Goal: Task Accomplishment & Management: Use online tool/utility

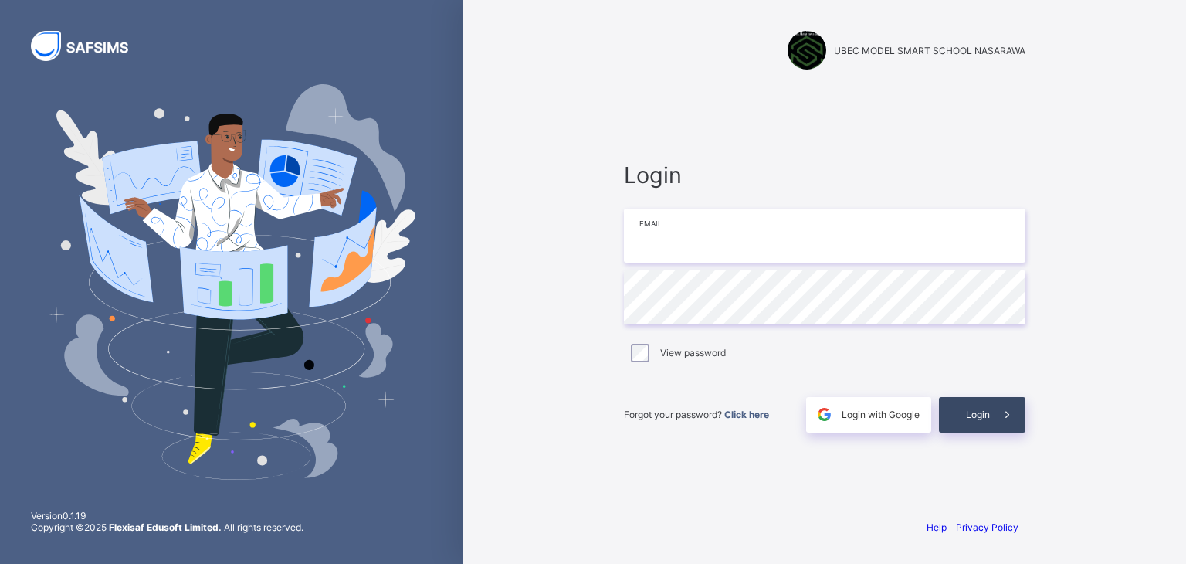
type input "**********"
click at [970, 410] on span "Login" at bounding box center [978, 414] width 24 height 12
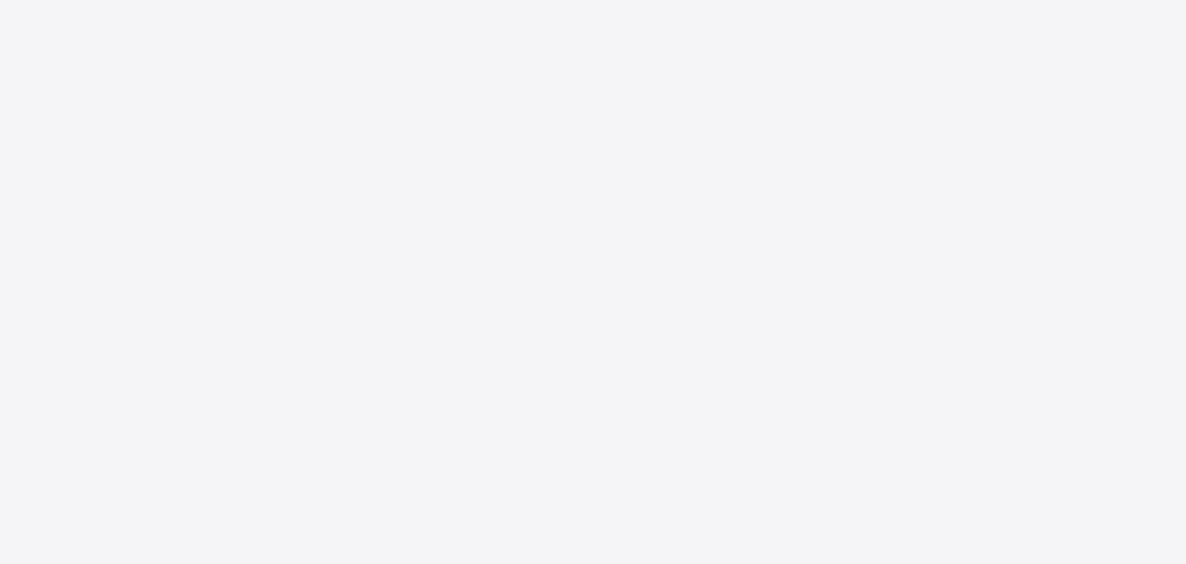
click at [987, 415] on div "New Update Available Hello there, You can install SAFSIMS on your device for ea…" at bounding box center [593, 282] width 1186 height 564
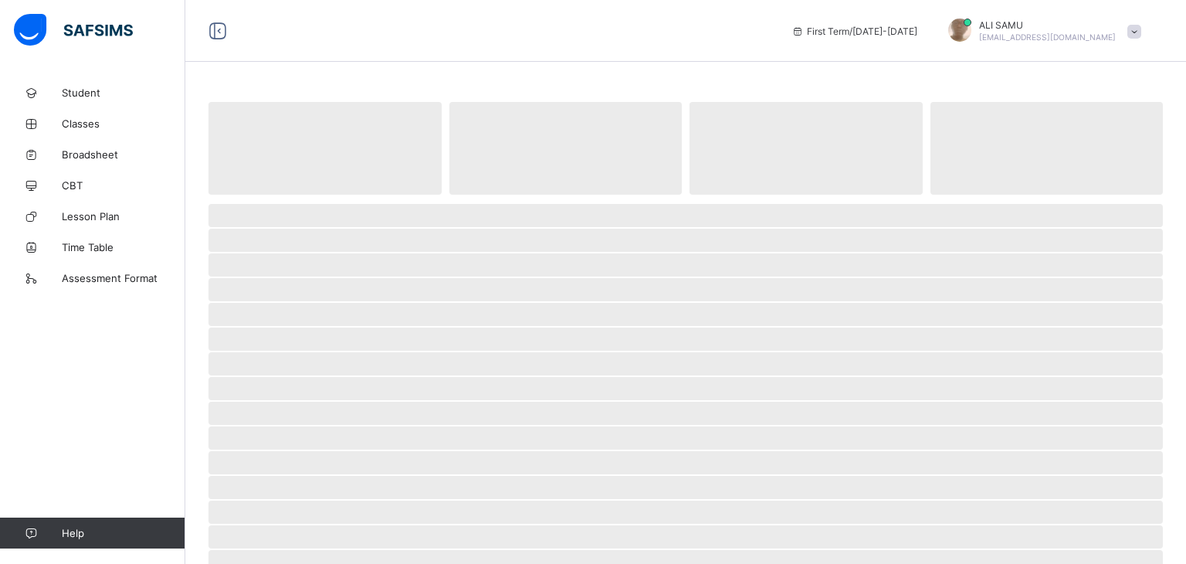
click at [972, 413] on span "‌" at bounding box center [685, 413] width 954 height 23
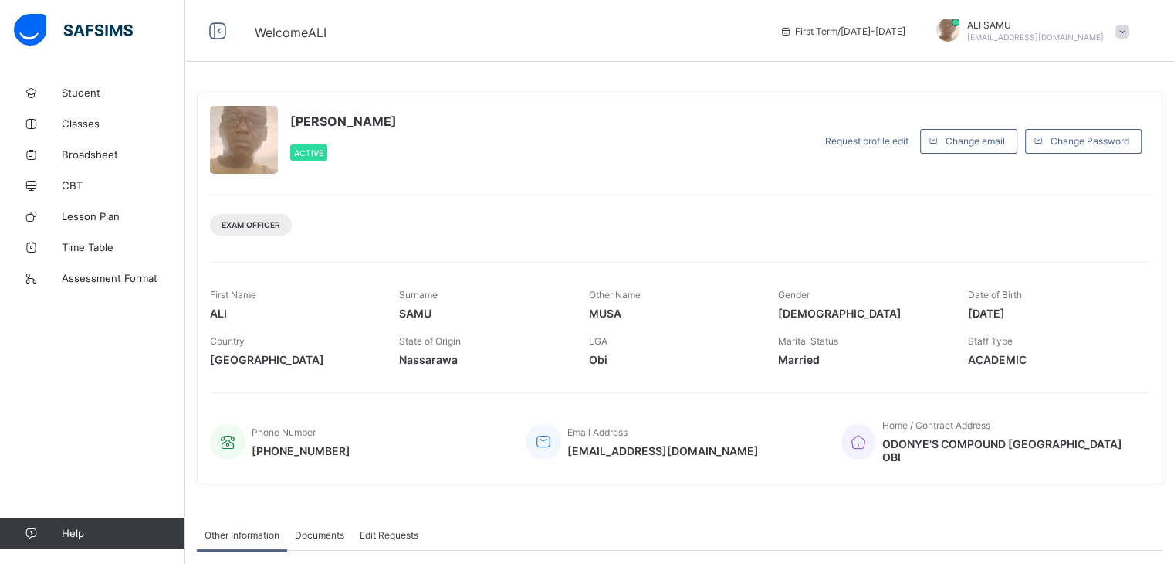
scroll to position [40, 0]
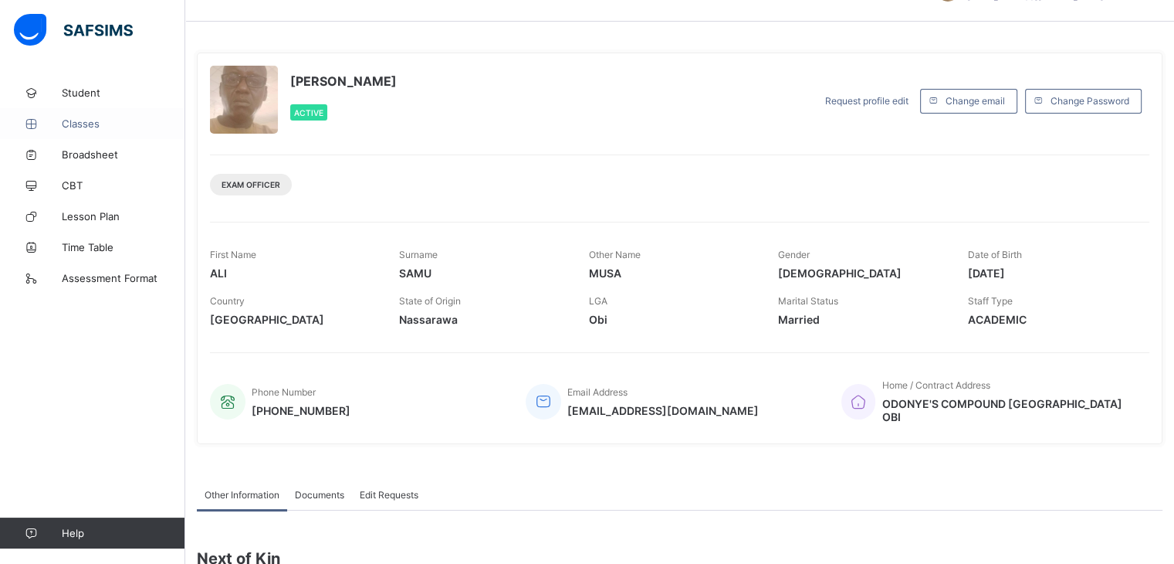
click at [83, 118] on span "Classes" at bounding box center [124, 123] width 124 height 12
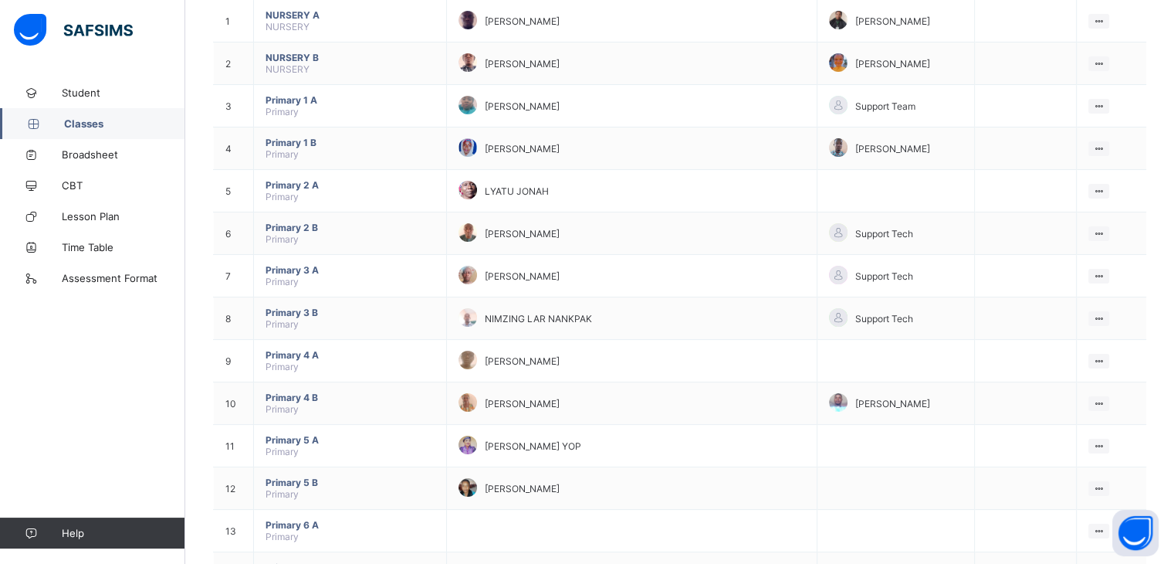
scroll to position [197, 0]
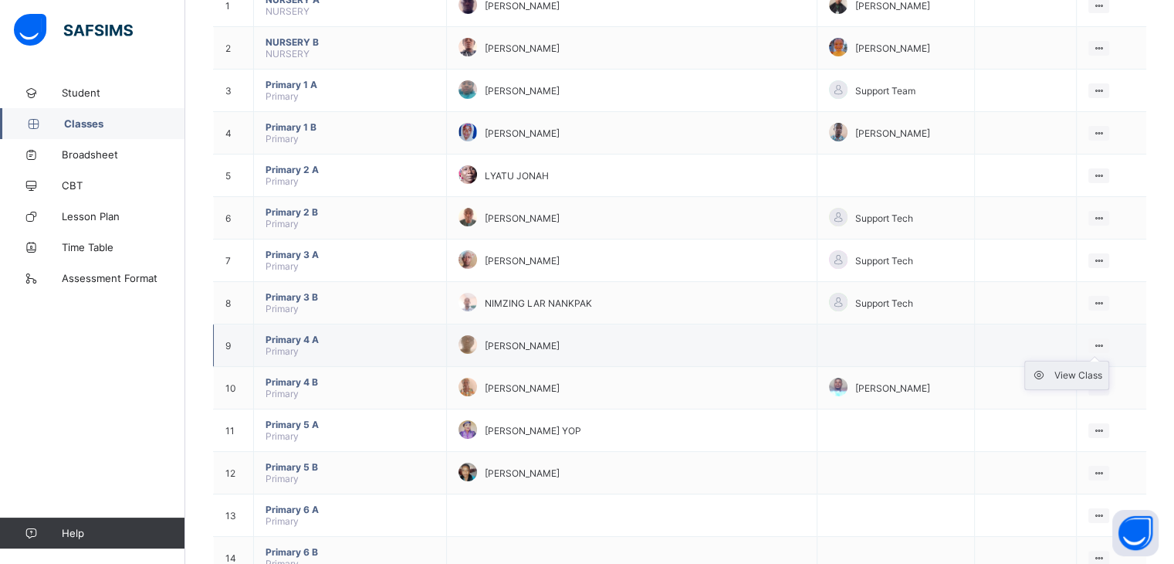
click at [1093, 374] on div "View Class" at bounding box center [1079, 375] width 48 height 15
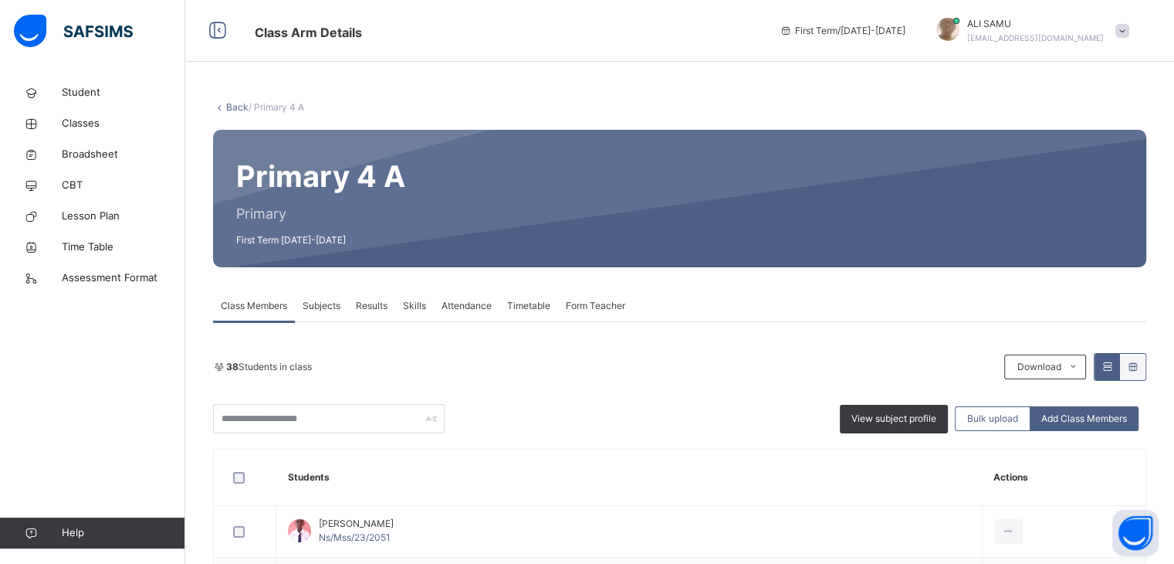
scroll to position [166, 0]
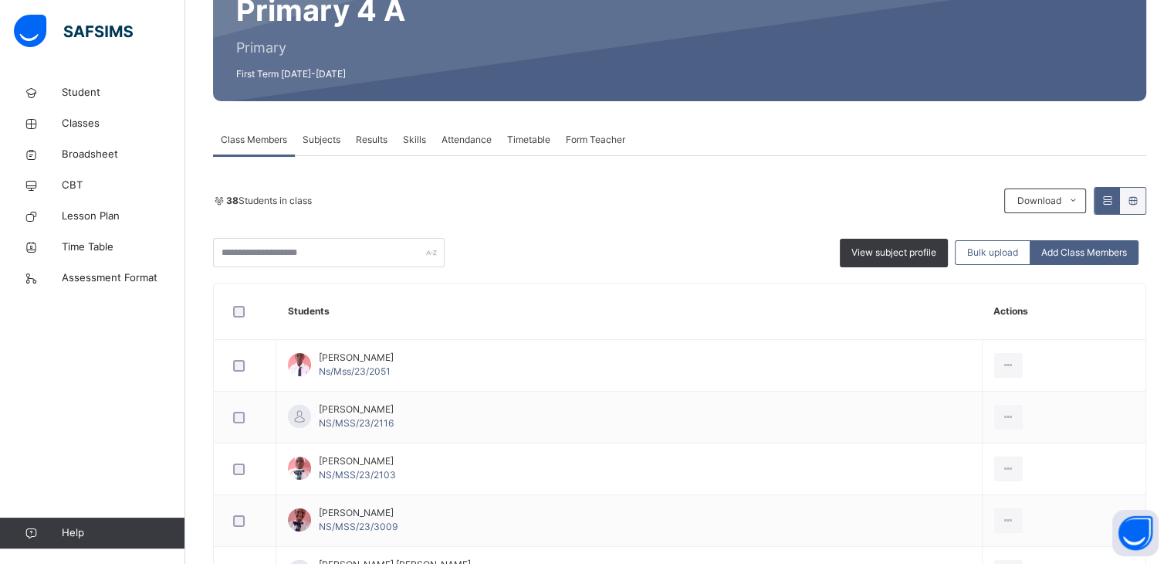
click at [464, 140] on span "Attendance" at bounding box center [467, 140] width 50 height 14
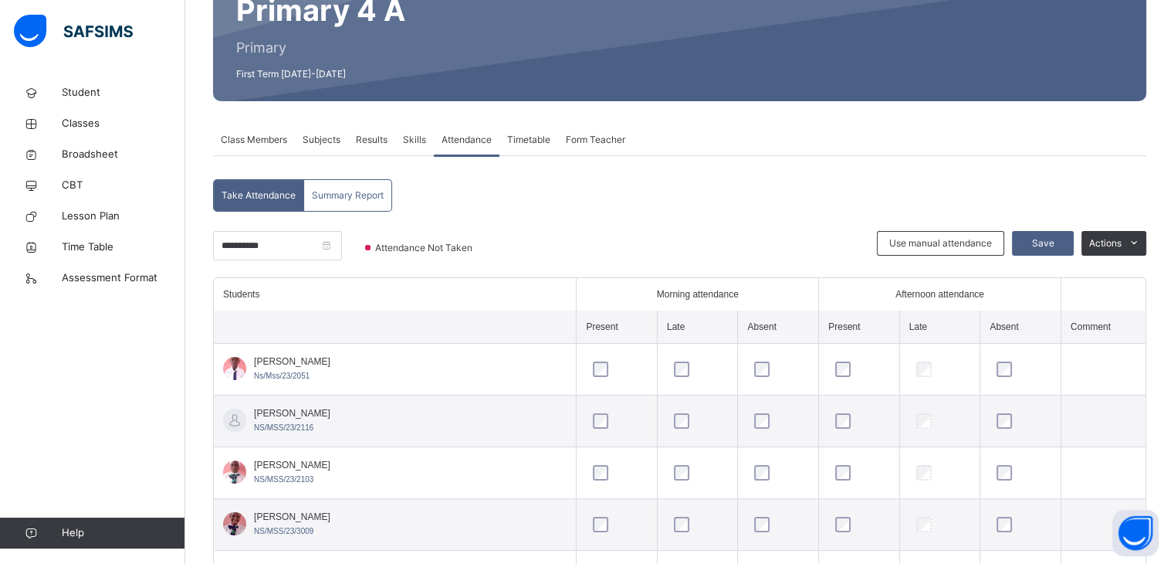
click at [461, 138] on span "Attendance" at bounding box center [467, 140] width 50 height 14
click at [452, 140] on span "Attendance" at bounding box center [467, 140] width 50 height 14
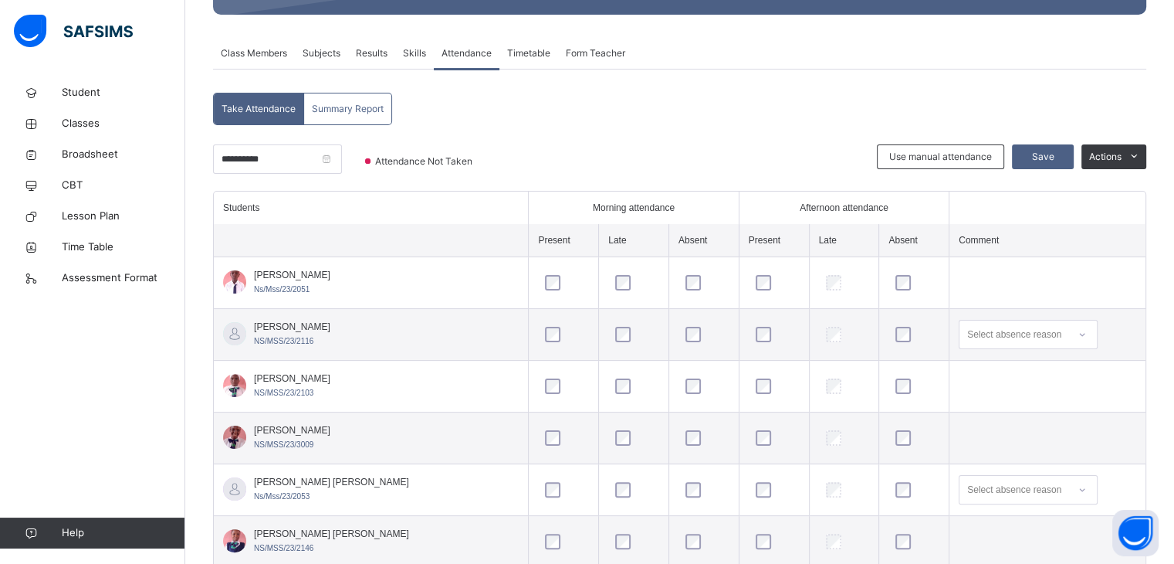
scroll to position [252, 0]
click at [1052, 155] on span "Save" at bounding box center [1043, 158] width 39 height 14
